Goal: Task Accomplishment & Management: Use online tool/utility

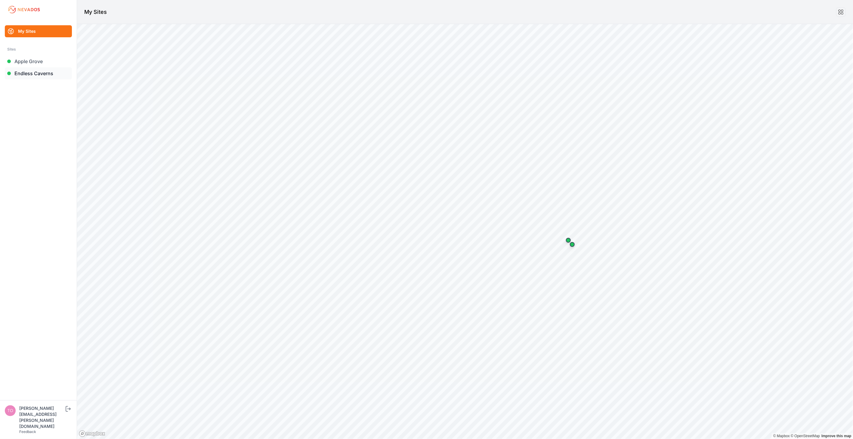
click at [36, 77] on link "Endless Caverns" at bounding box center [38, 73] width 67 height 12
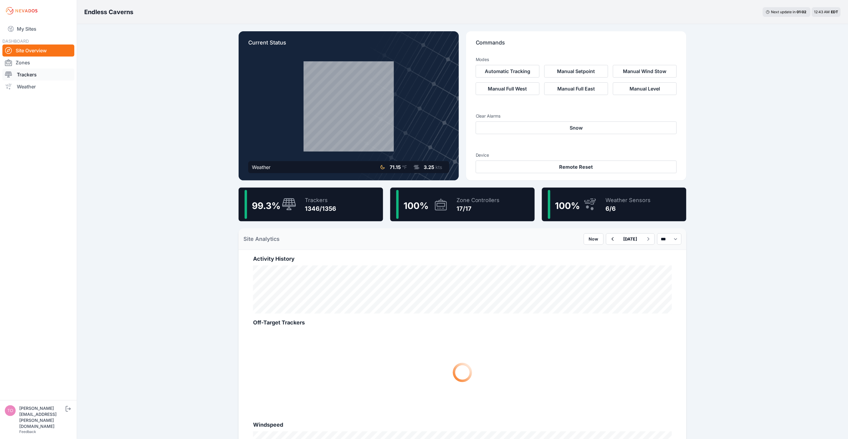
click at [36, 77] on link "Trackers" at bounding box center [38, 75] width 72 height 12
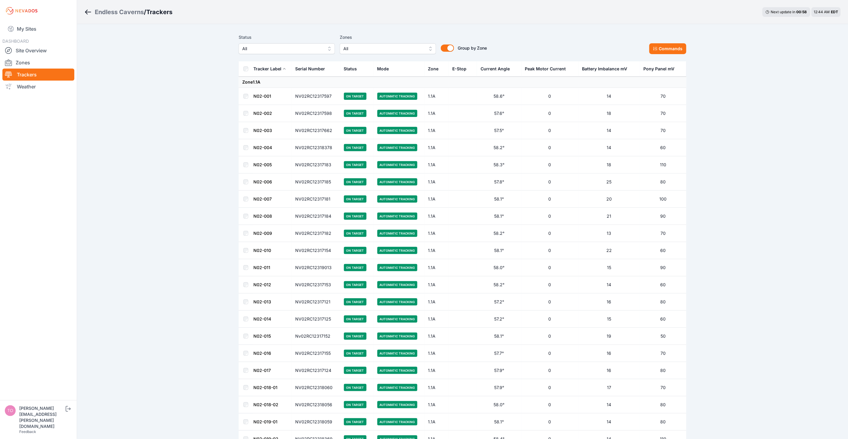
click at [311, 50] on span "All" at bounding box center [282, 48] width 81 height 7
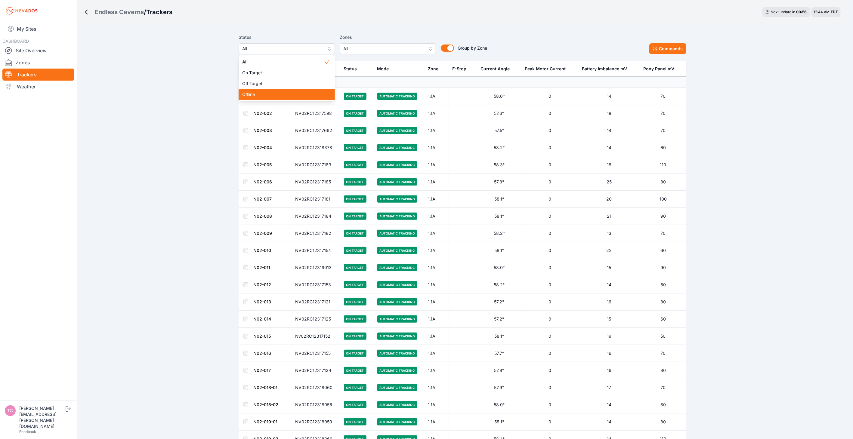
click at [312, 94] on span "Offline" at bounding box center [283, 94] width 82 height 6
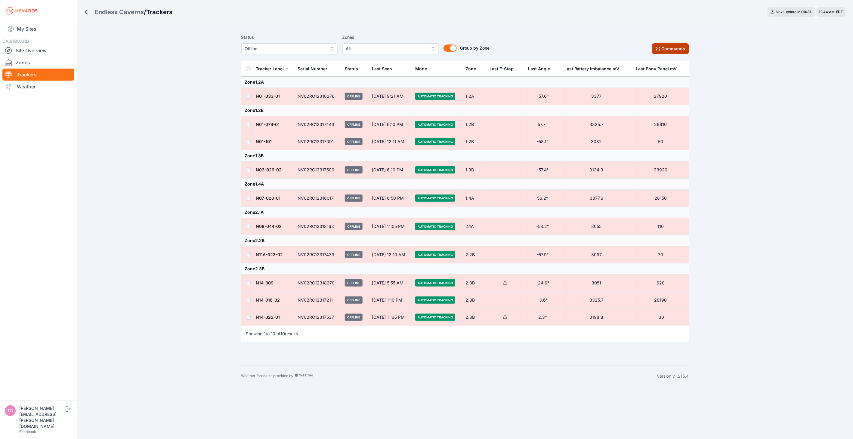
click at [662, 50] on button "Commands" at bounding box center [670, 48] width 37 height 11
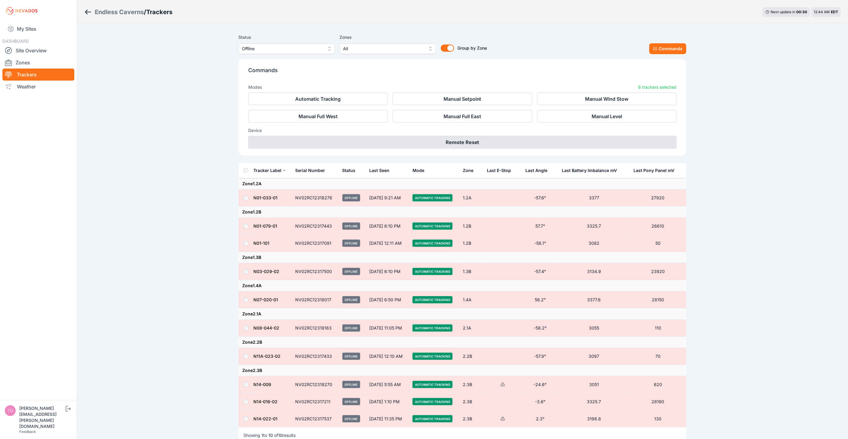
click at [513, 142] on button "Remote Reset" at bounding box center [462, 142] width 428 height 13
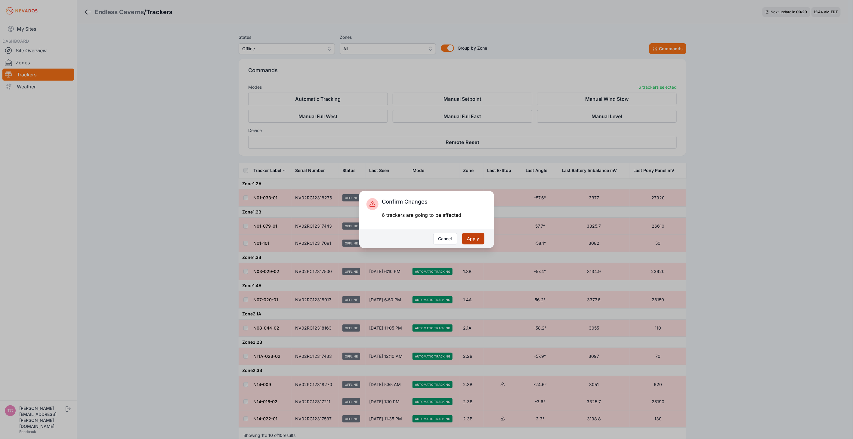
click at [472, 238] on button "Apply" at bounding box center [473, 238] width 22 height 11
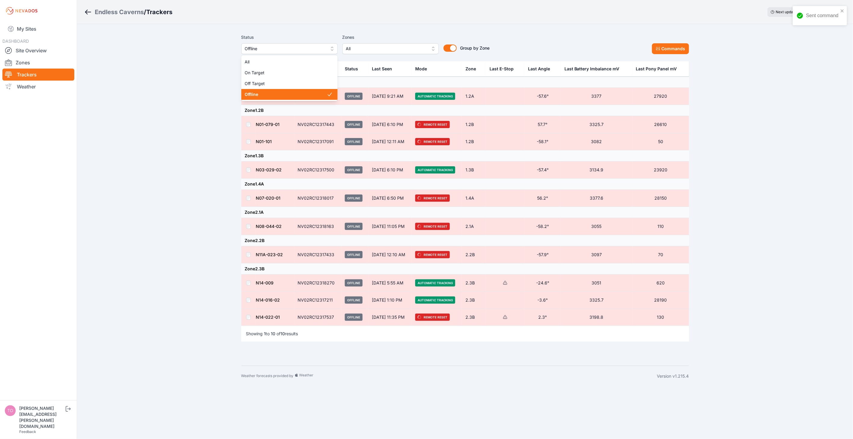
click at [268, 47] on span "Offline" at bounding box center [285, 48] width 81 height 7
click at [279, 82] on span "Off Target" at bounding box center [286, 84] width 82 height 6
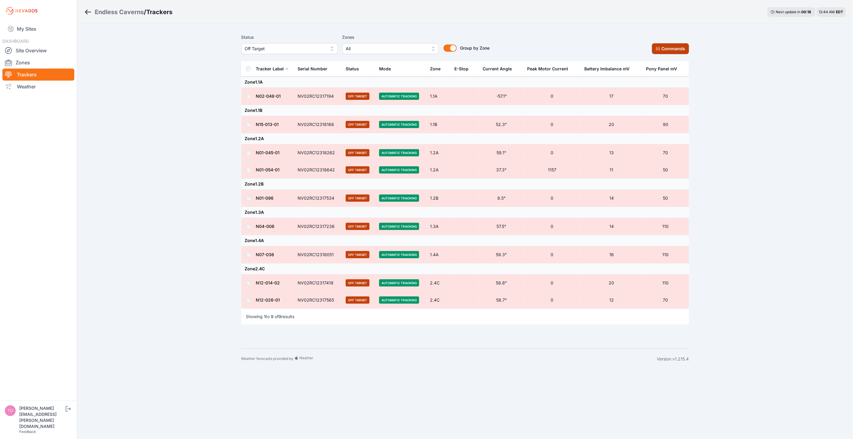
click at [675, 46] on button "Commands" at bounding box center [670, 48] width 37 height 11
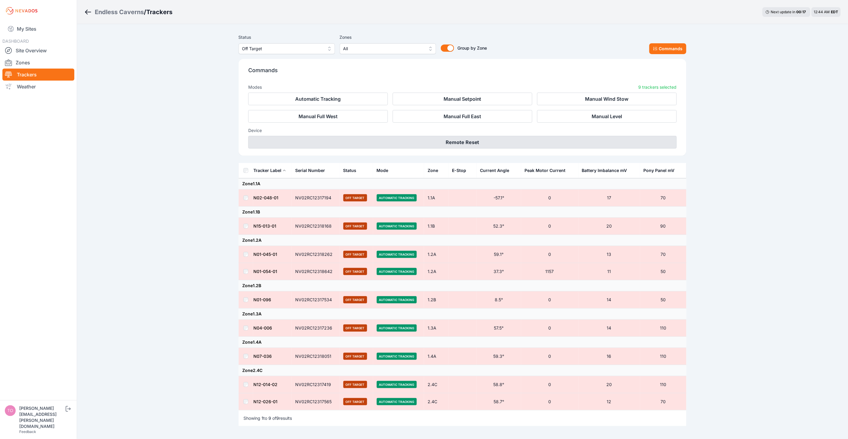
click at [499, 140] on button "Remote Reset" at bounding box center [462, 142] width 428 height 13
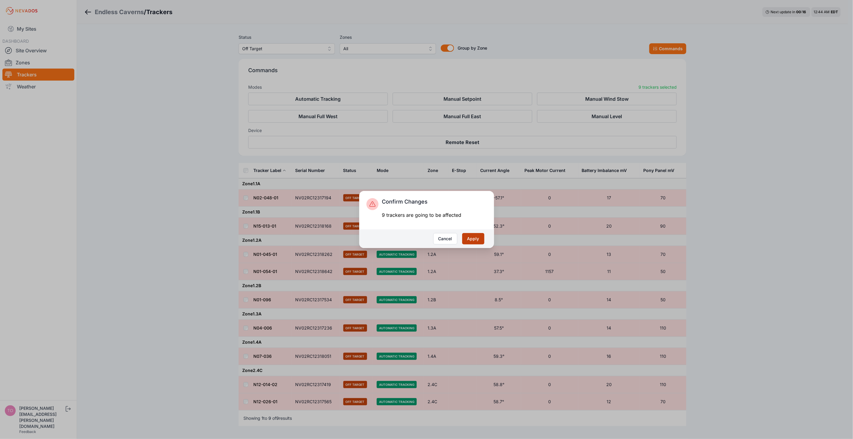
click at [470, 236] on button "Apply" at bounding box center [473, 238] width 22 height 11
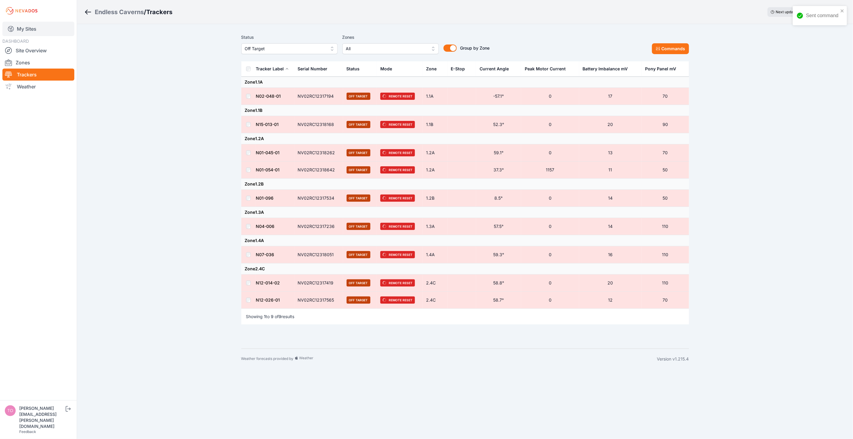
click at [38, 29] on link "My Sites" at bounding box center [38, 29] width 72 height 14
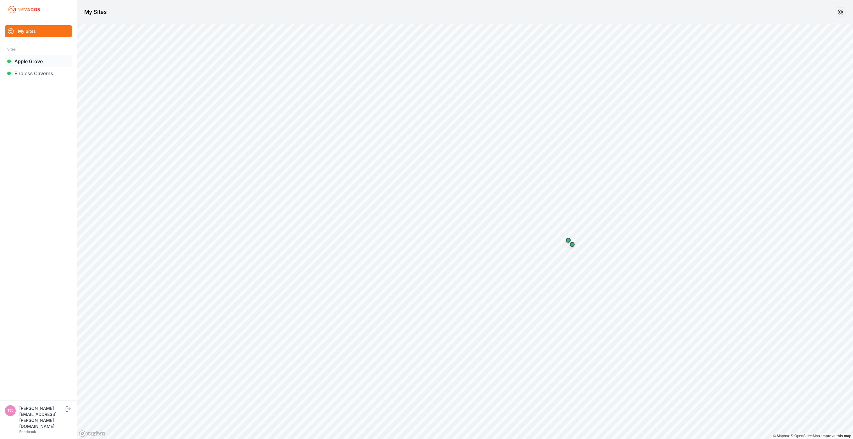
click at [34, 60] on link "Apple Grove" at bounding box center [38, 61] width 67 height 12
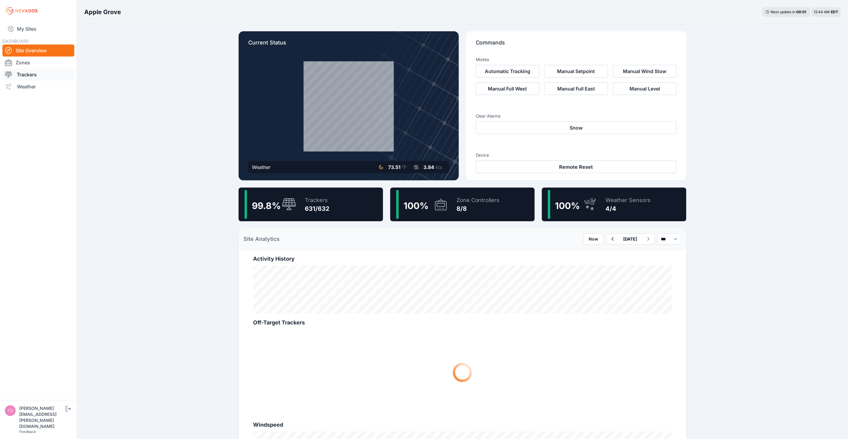
click at [34, 76] on link "Trackers" at bounding box center [38, 75] width 72 height 12
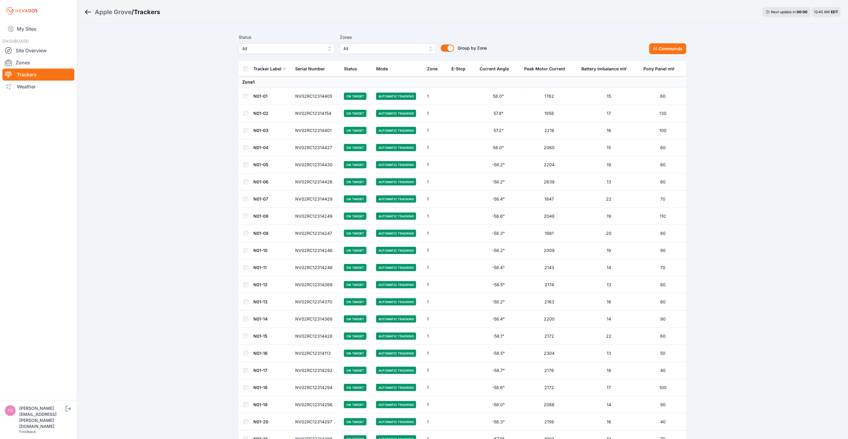
click at [279, 50] on span "All" at bounding box center [282, 48] width 81 height 7
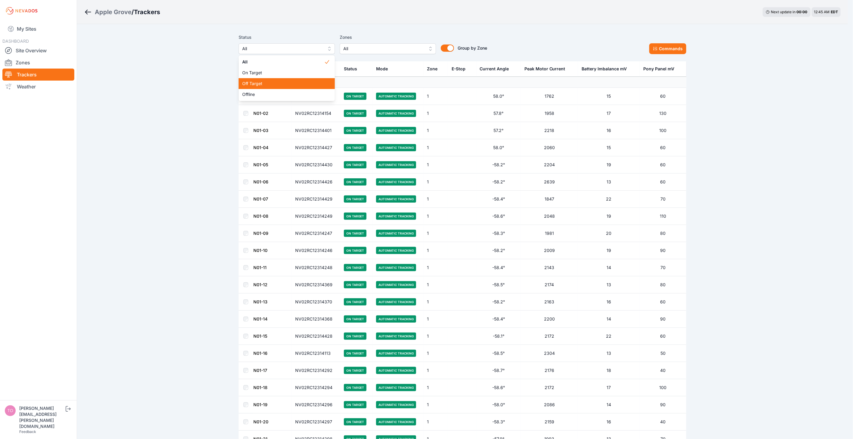
click at [281, 82] on span "Off Target" at bounding box center [283, 84] width 82 height 6
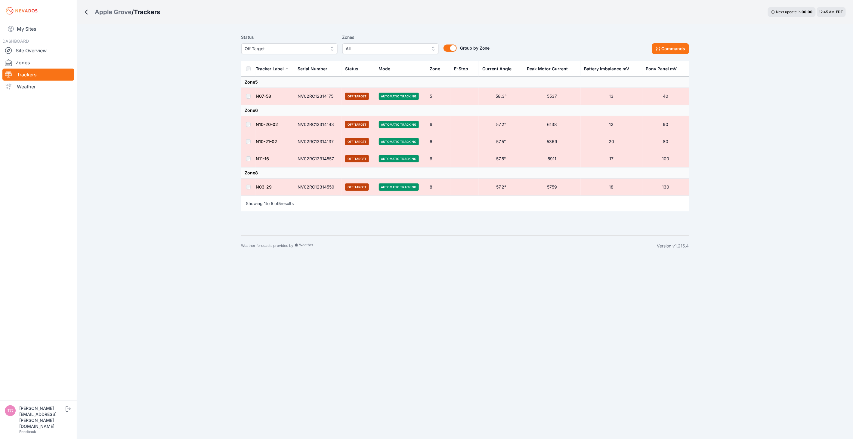
click at [251, 70] on th at bounding box center [248, 68] width 14 height 15
click at [663, 49] on button "Commands" at bounding box center [670, 48] width 37 height 11
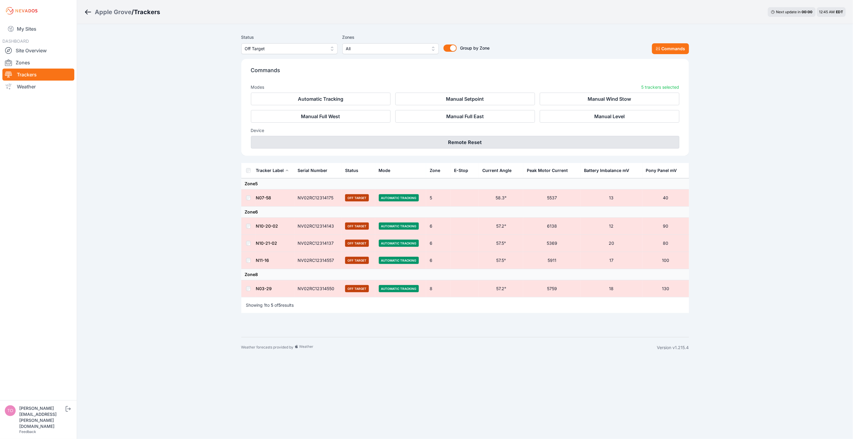
click at [503, 145] on button "Remote Reset" at bounding box center [465, 142] width 428 height 13
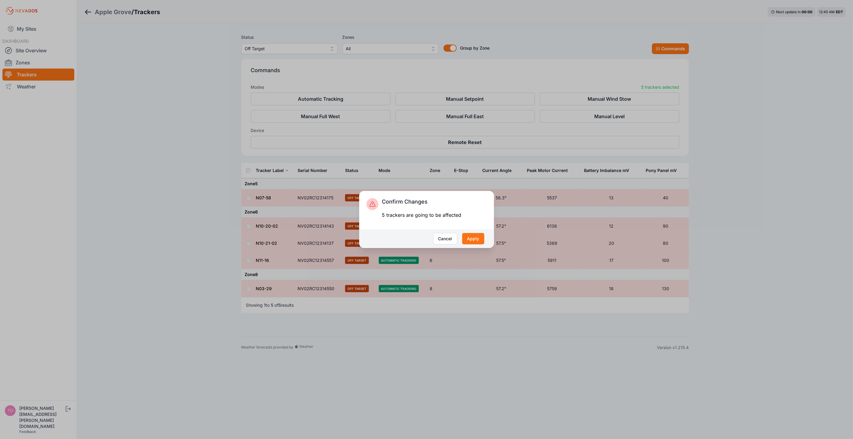
drag, startPoint x: 476, startPoint y: 239, endPoint x: 443, endPoint y: 270, distance: 44.9
click at [476, 240] on button "Apply" at bounding box center [473, 238] width 22 height 11
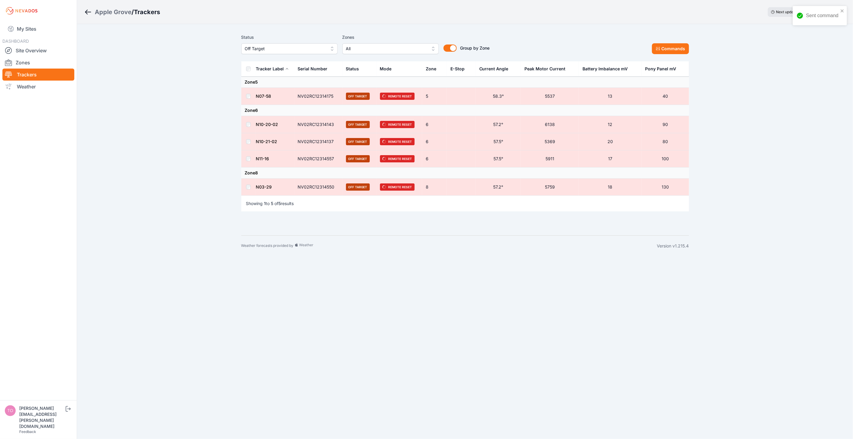
click at [262, 50] on span "Off Target" at bounding box center [285, 48] width 81 height 7
click at [260, 94] on span "Offline" at bounding box center [286, 94] width 82 height 6
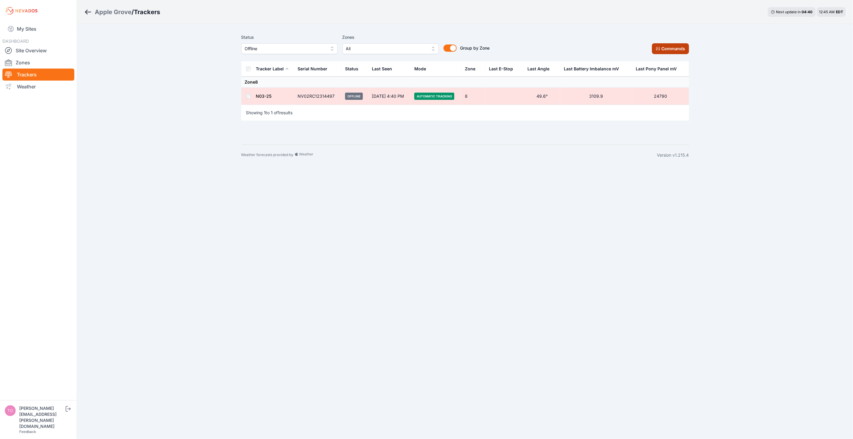
click at [672, 49] on button "Commands" at bounding box center [670, 48] width 37 height 11
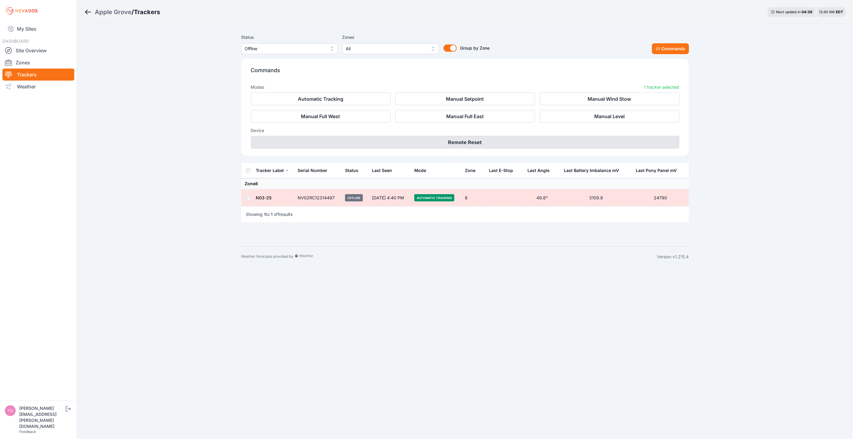
click at [474, 149] on button "Remote Reset" at bounding box center [465, 142] width 428 height 13
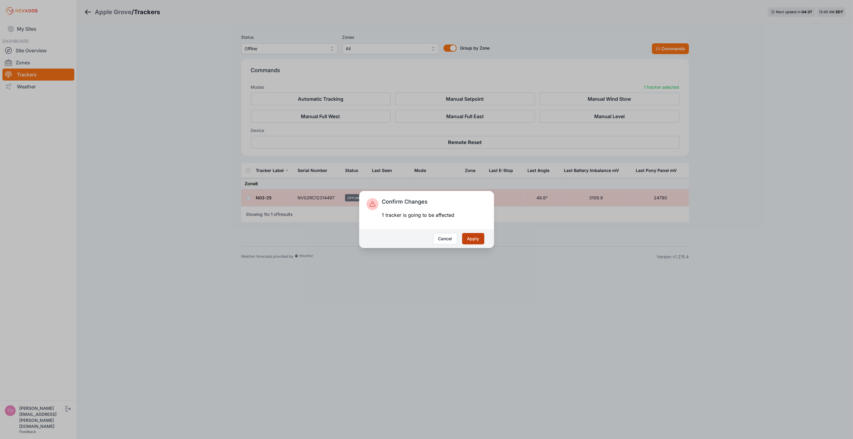
click at [477, 243] on button "Apply" at bounding box center [473, 238] width 22 height 11
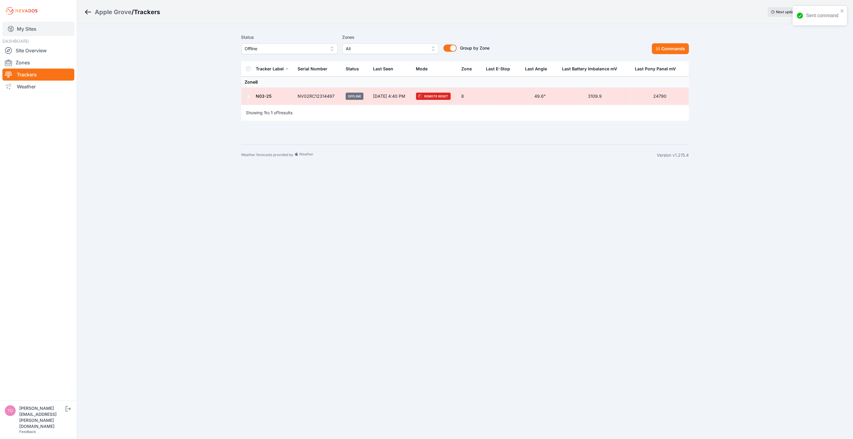
click at [38, 28] on link "My Sites" at bounding box center [38, 29] width 72 height 14
